Goal: Task Accomplishment & Management: Use online tool/utility

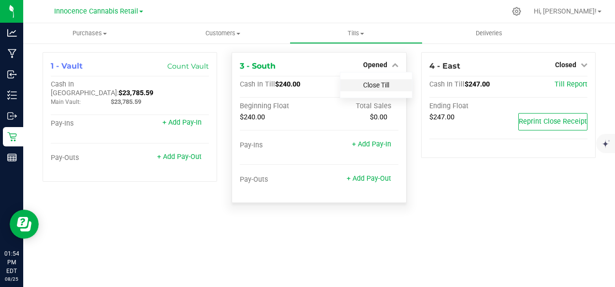
click at [381, 87] on link "Close Till" at bounding box center [376, 85] width 26 height 8
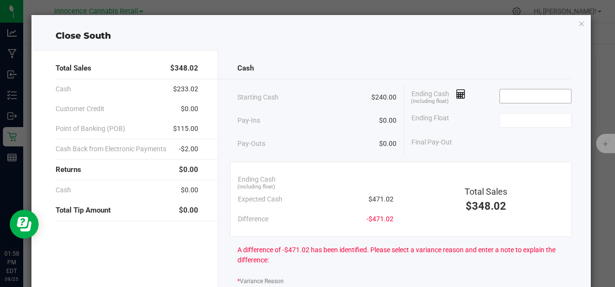
click at [521, 96] on input at bounding box center [535, 96] width 71 height 14
click at [515, 118] on input at bounding box center [535, 121] width 71 height 14
click at [523, 94] on input at bounding box center [535, 96] width 71 height 14
type input "$240.00"
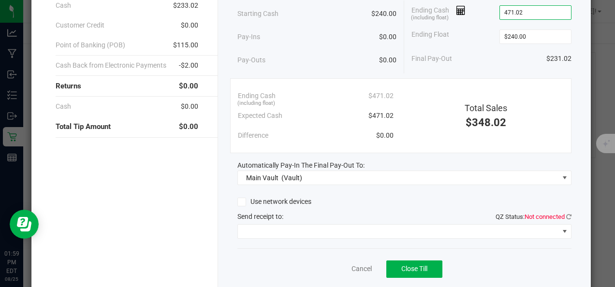
scroll to position [84, 0]
click at [411, 269] on span "Close Till" at bounding box center [414, 268] width 26 height 8
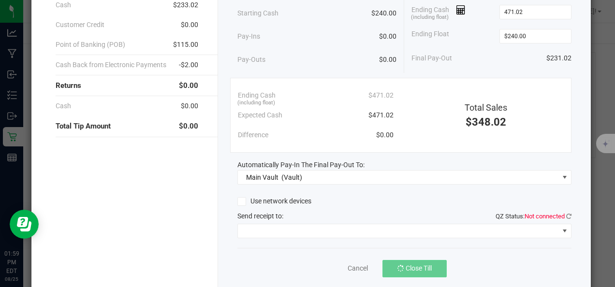
type input "$471.02"
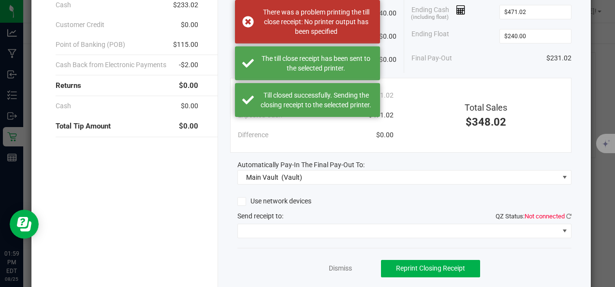
click at [132, 179] on div "Total Sales $348.02 Cash $233.02 Customer Credit $0.00 Point of Banking (POB) $…" at bounding box center [124, 134] width 186 height 336
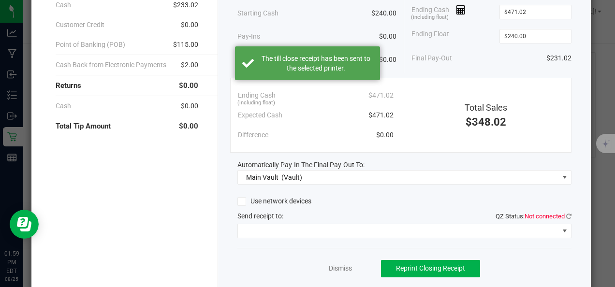
click at [249, 25] on div "There was a problem printing the till close receipt: No printer output has been…" at bounding box center [307, 21] width 145 height 43
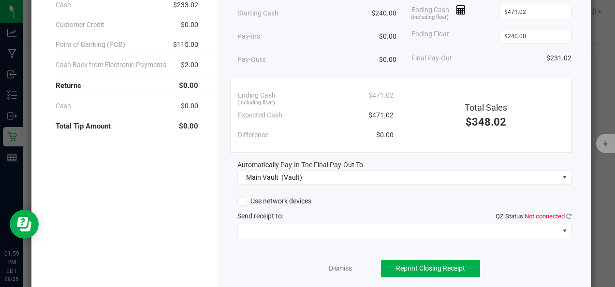
click at [12, 117] on ngb-modal-window "Close South Total Sales $348.02 Cash $233.02 Customer Credit $0.00 Point of Ban…" at bounding box center [311, 143] width 622 height 287
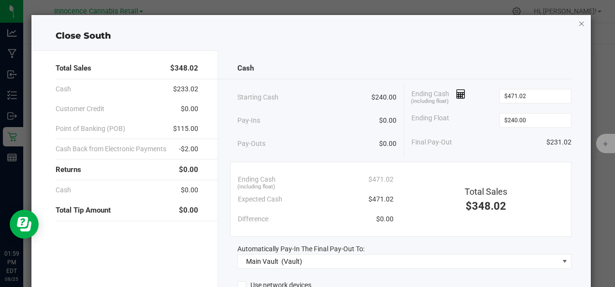
click at [578, 26] on icon "button" at bounding box center [581, 23] width 7 height 12
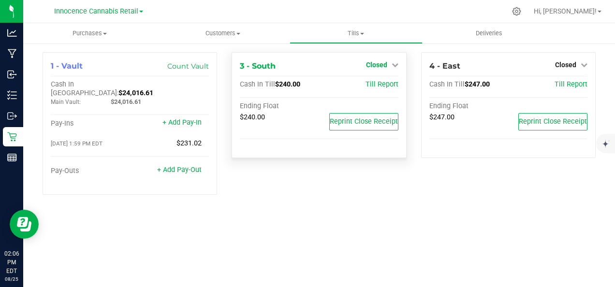
click at [384, 64] on span "Closed" at bounding box center [376, 65] width 21 height 8
click at [379, 87] on link "Open Till" at bounding box center [376, 85] width 26 height 8
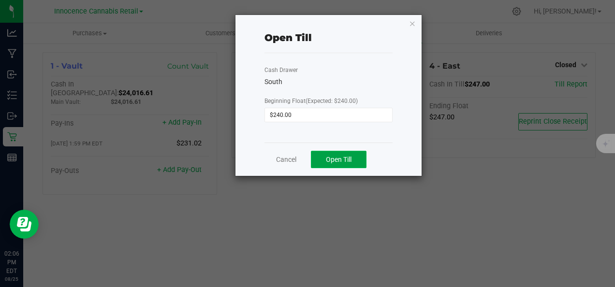
click at [343, 163] on span "Open Till" at bounding box center [339, 160] width 26 height 8
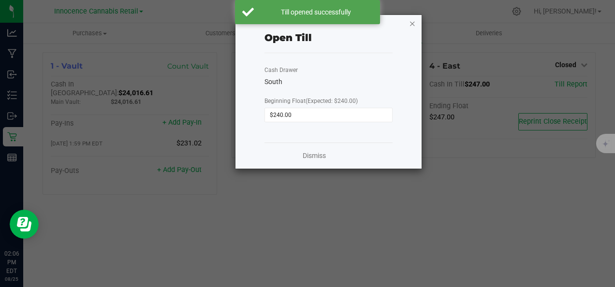
click at [413, 23] on icon "button" at bounding box center [412, 23] width 7 height 12
